Goal: Task Accomplishment & Management: Use online tool/utility

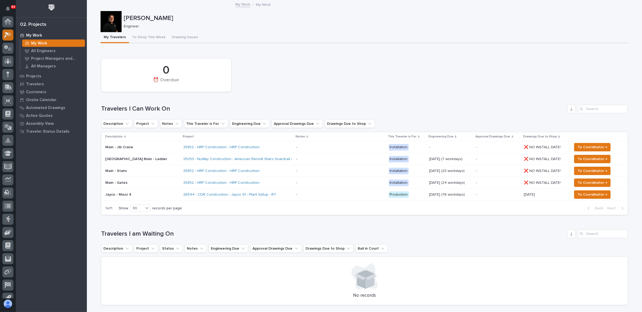
scroll to position [13, 0]
click at [8, 18] on div at bounding box center [7, 21] width 11 height 11
click at [9, 32] on icon at bounding box center [9, 34] width 4 height 5
click at [7, 24] on icon at bounding box center [7, 22] width 7 height 6
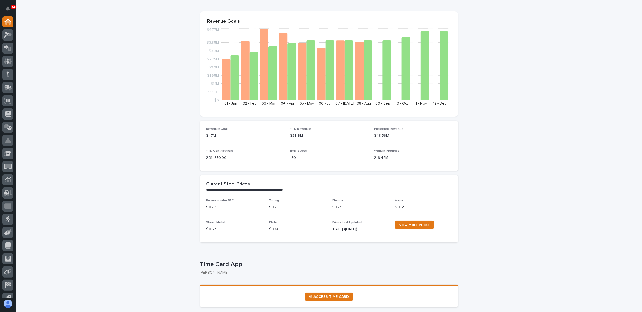
scroll to position [97, 0]
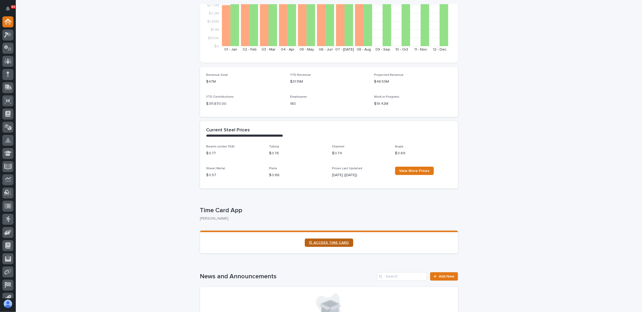
click at [322, 243] on span "⏲ ACCESS TIME CARD" at bounding box center [329, 243] width 40 height 4
